Goal: Transaction & Acquisition: Purchase product/service

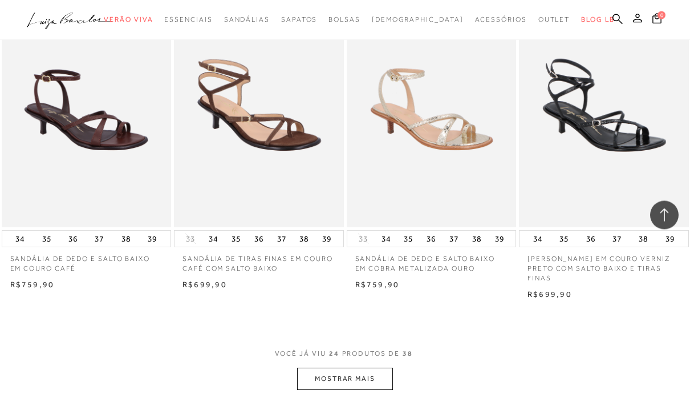
scroll to position [1790, 0]
click at [366, 370] on button "MOSTRAR MAIS" at bounding box center [345, 378] width 96 height 22
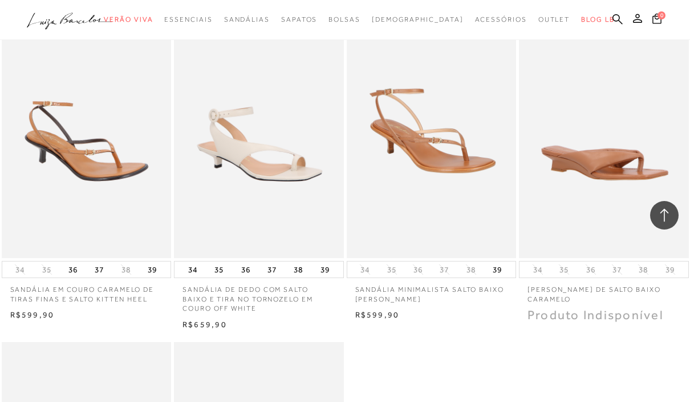
scroll to position [2773, 0]
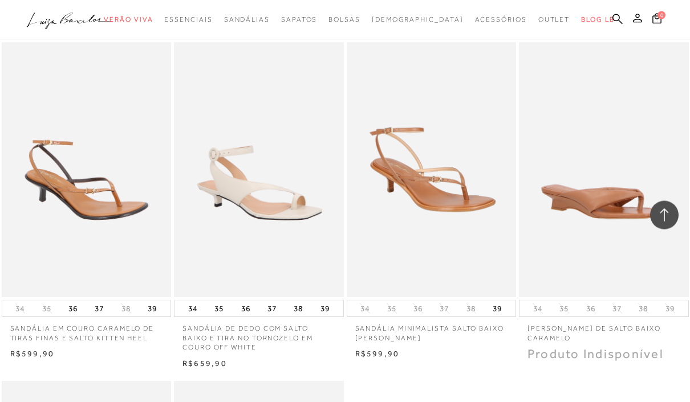
click at [482, 160] on img at bounding box center [432, 170] width 169 height 254
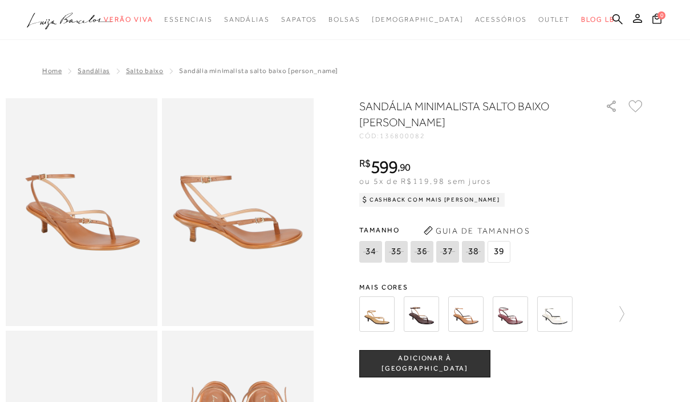
scroll to position [1, 0]
click at [373, 315] on img at bounding box center [376, 313] width 35 height 35
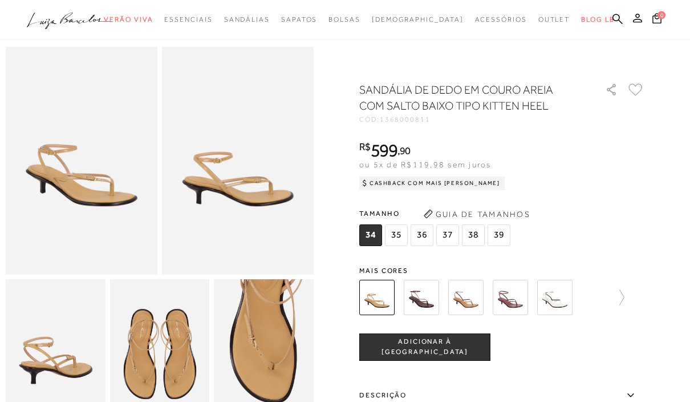
scroll to position [51, 0]
click at [428, 298] on img at bounding box center [421, 297] width 35 height 35
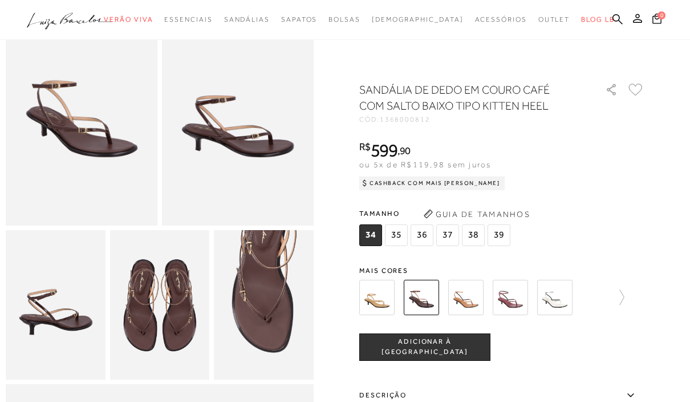
scroll to position [105, 0]
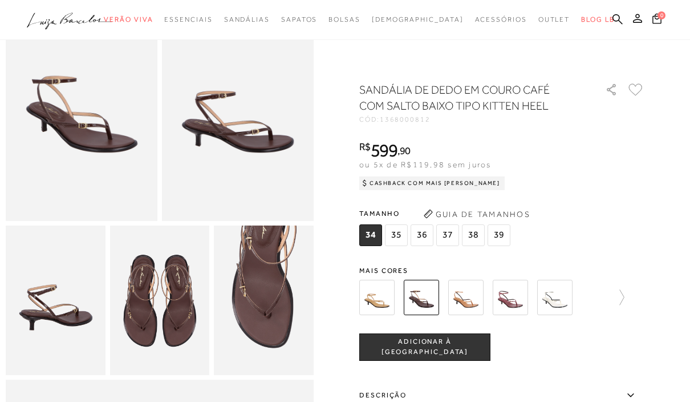
click at [471, 295] on img at bounding box center [465, 297] width 35 height 35
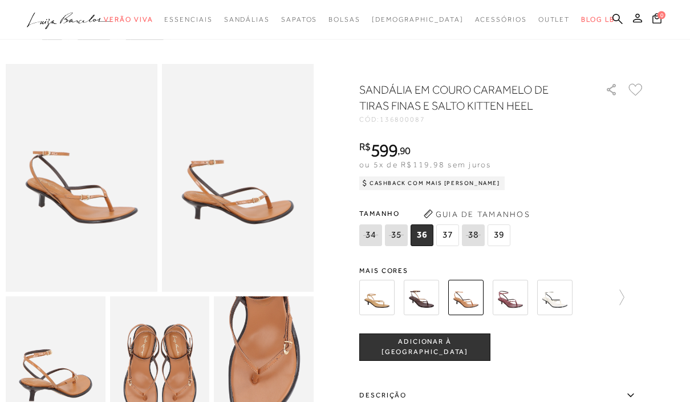
scroll to position [34, 0]
click at [559, 297] on img at bounding box center [554, 297] width 35 height 35
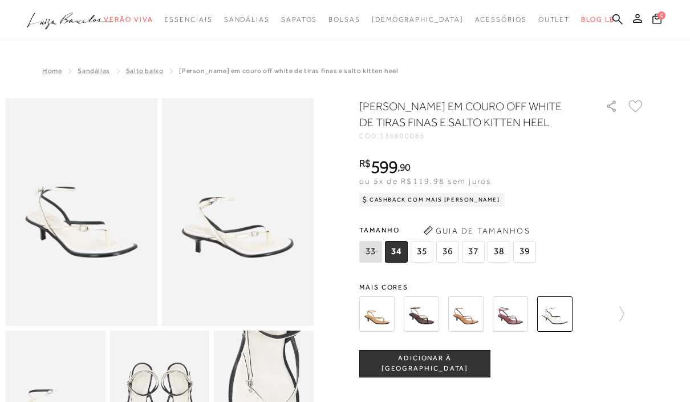
click at [611, 306] on icon at bounding box center [617, 314] width 16 height 16
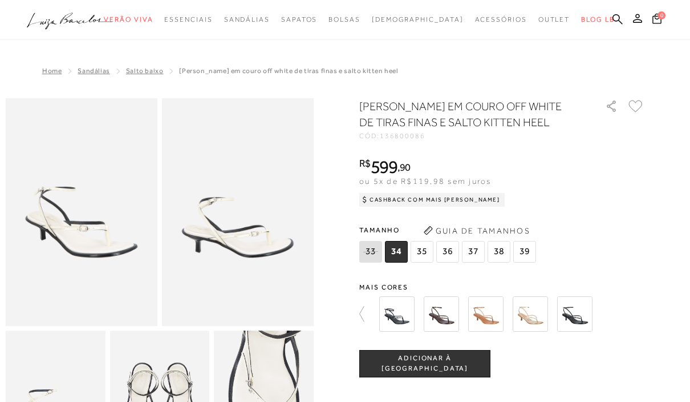
click at [539, 314] on img at bounding box center [530, 313] width 35 height 35
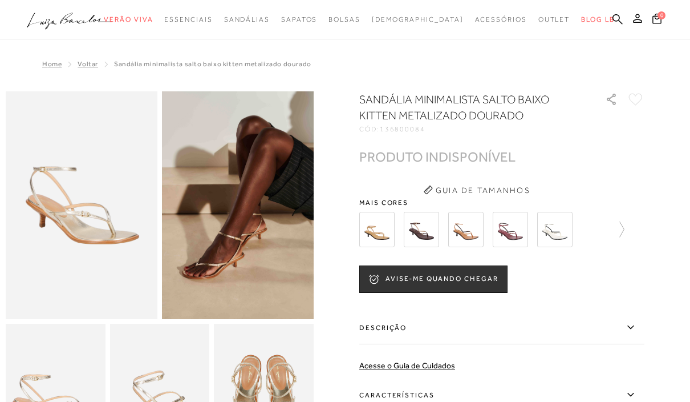
scroll to position [6, 0]
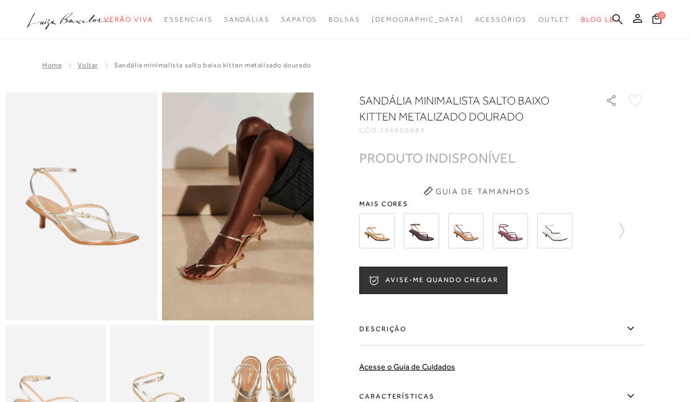
click at [476, 281] on button "AVISE-ME QUANDO CHEGAR" at bounding box center [433, 279] width 148 height 27
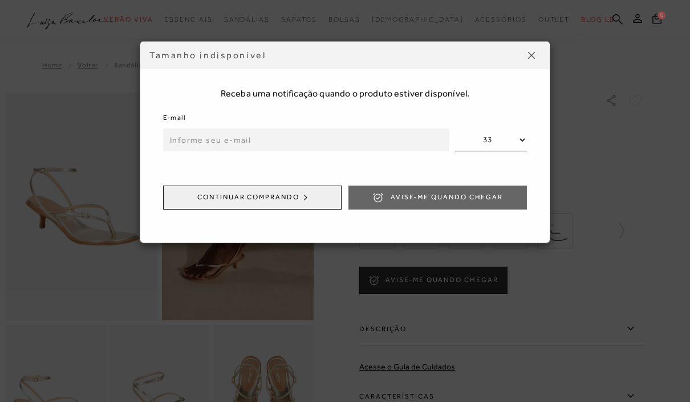
click at [319, 128] on input "email" at bounding box center [306, 139] width 286 height 23
type input "[EMAIL_ADDRESS][DOMAIN_NAME]"
click at [471, 191] on button "Avise-me quando chegar" at bounding box center [438, 197] width 179 height 24
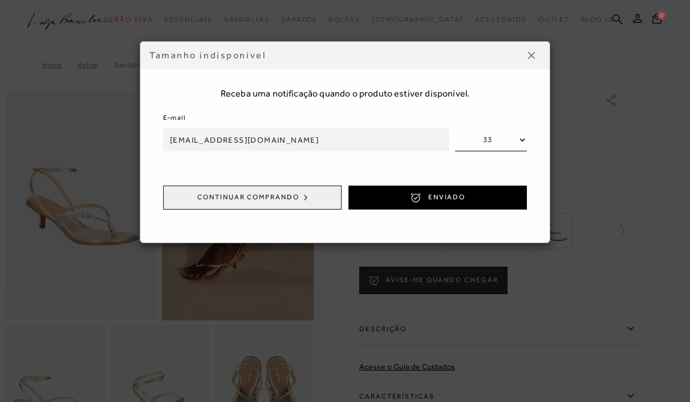
click at [536, 52] on button at bounding box center [532, 55] width 18 height 18
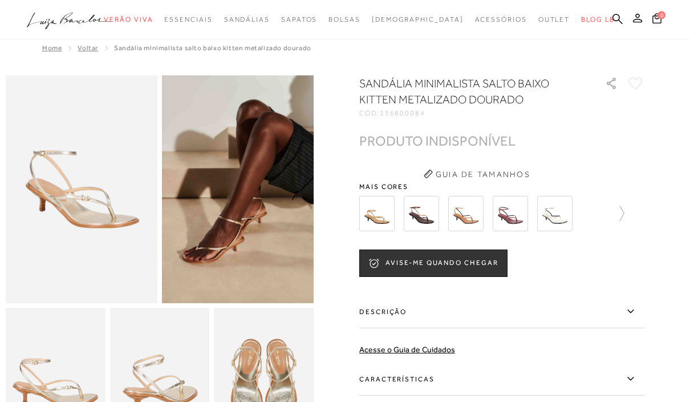
scroll to position [0, 0]
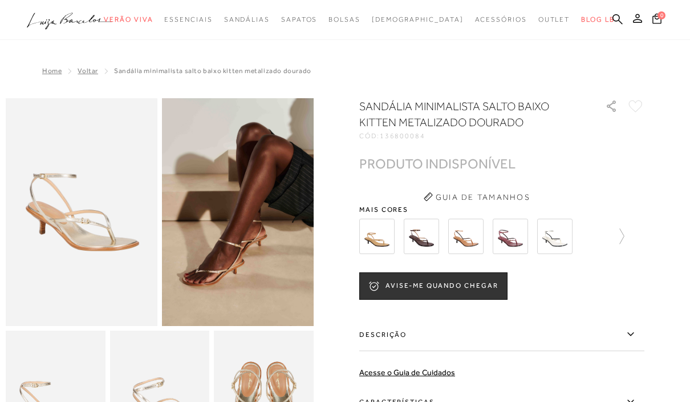
click at [540, 123] on h1 "SANDÁLIA MINIMALISTA SALTO BAIXO KITTEN METALIZADO DOURADO" at bounding box center [466, 114] width 214 height 32
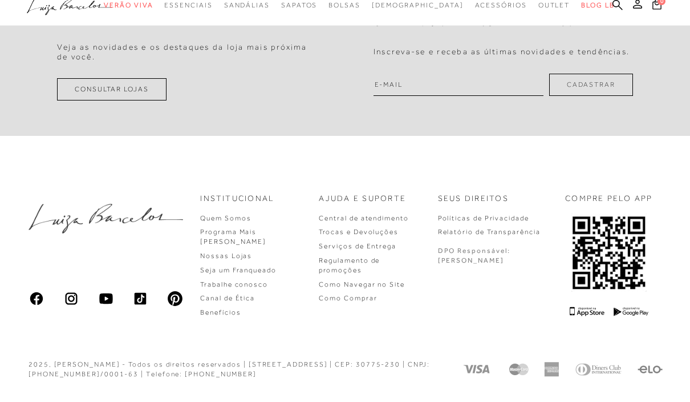
scroll to position [1078, 0]
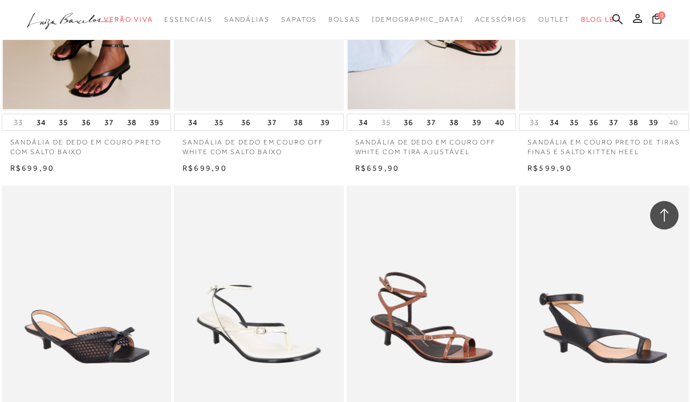
scroll to position [1238, 0]
